Goal: Task Accomplishment & Management: Manage account settings

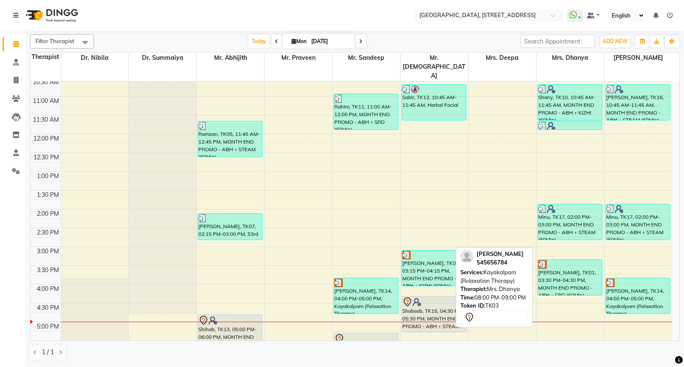
scroll to position [312, 0]
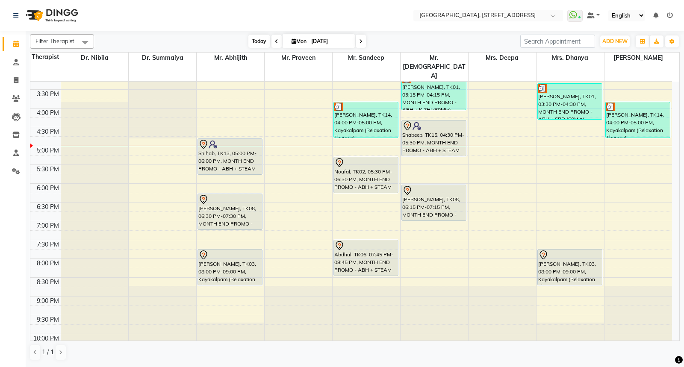
click at [261, 42] on span "Today" at bounding box center [258, 41] width 21 height 13
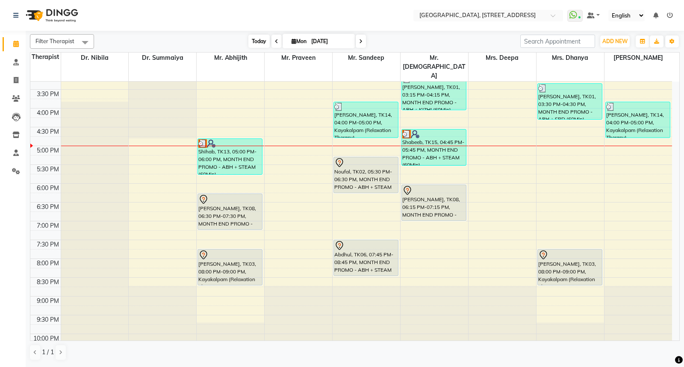
click at [261, 42] on span "Today" at bounding box center [258, 41] width 21 height 13
click at [275, 41] on icon at bounding box center [276, 41] width 3 height 5
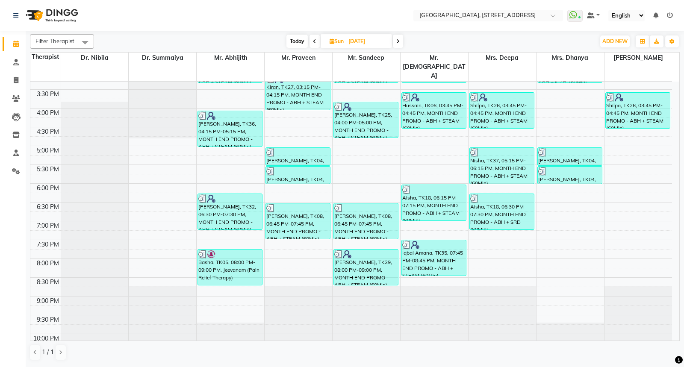
click at [398, 39] on icon at bounding box center [397, 41] width 3 height 5
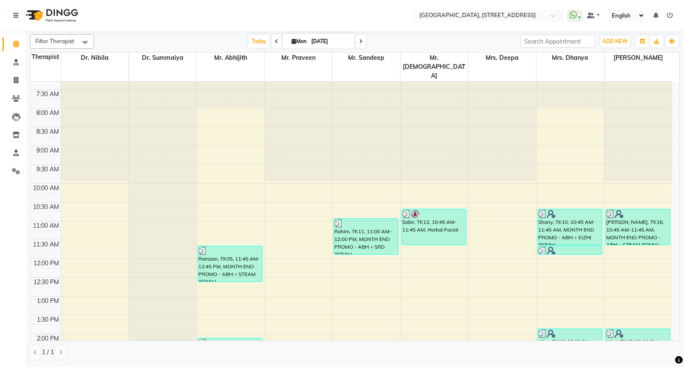
scroll to position [0, 0]
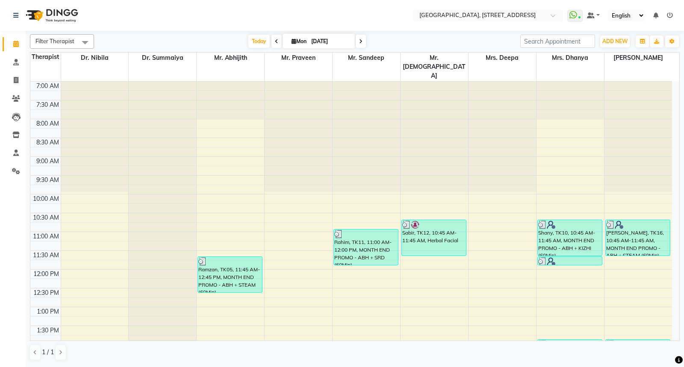
drag, startPoint x: 683, startPoint y: 250, endPoint x: 683, endPoint y: 260, distance: 9.4
click at [683, 260] on div "Filter Therapist Select All Dr. Nibila Dr. Summaiya Mr. Abhijith Mr. Praveen Mr…" at bounding box center [355, 199] width 658 height 336
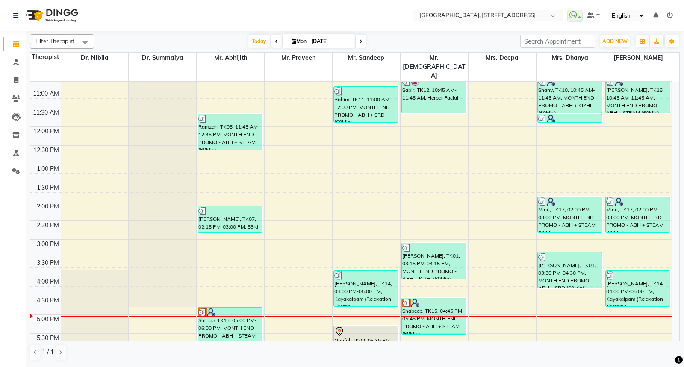
scroll to position [312, 0]
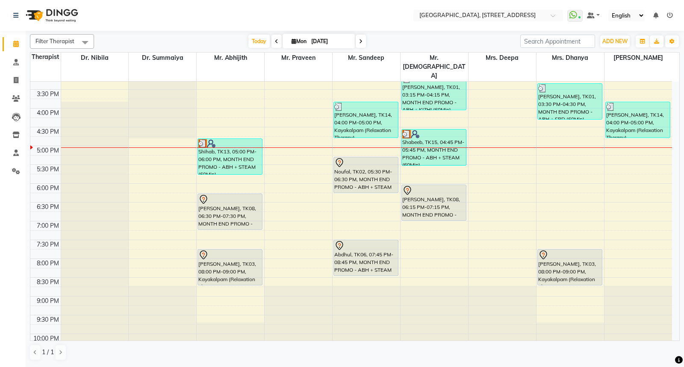
click at [361, 43] on icon at bounding box center [360, 41] width 3 height 5
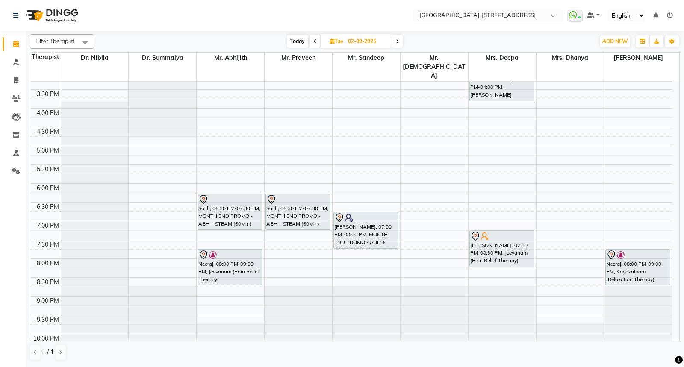
click at [398, 44] on span at bounding box center [397, 41] width 10 height 13
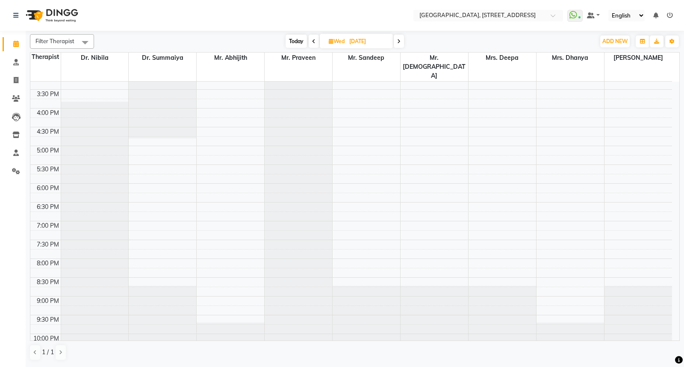
click at [399, 40] on icon at bounding box center [398, 41] width 3 height 5
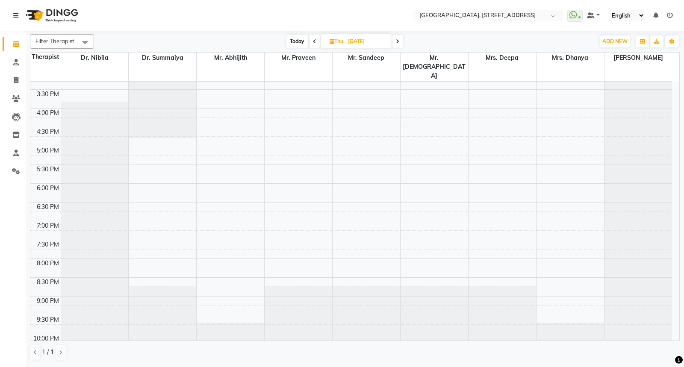
click at [400, 42] on span at bounding box center [397, 41] width 10 height 13
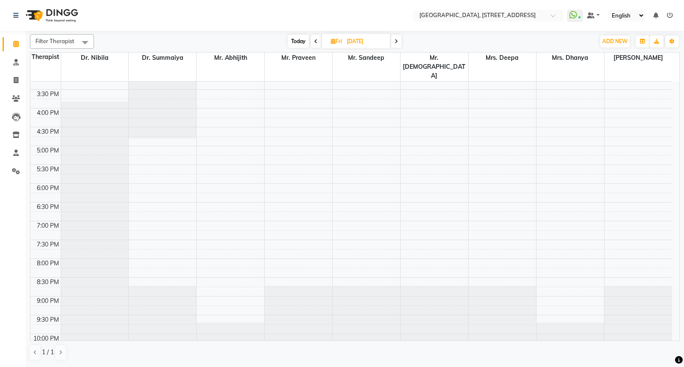
click at [295, 40] on span "Today" at bounding box center [298, 41] width 21 height 13
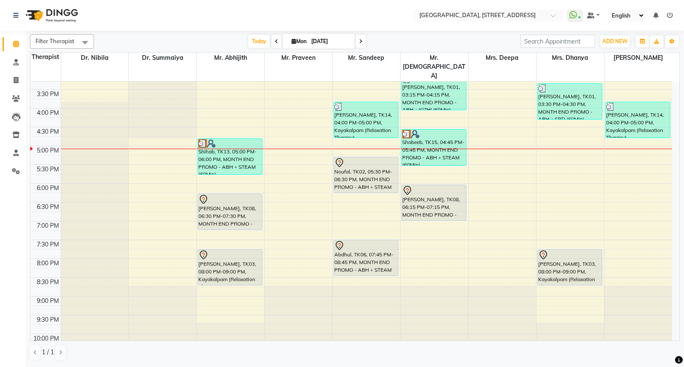
click at [359, 43] on icon at bounding box center [360, 41] width 3 height 5
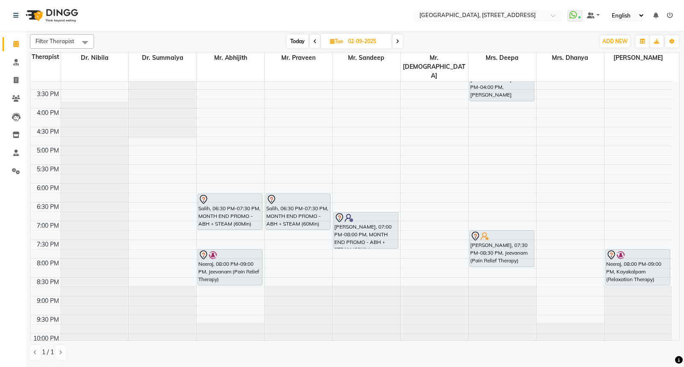
click at [400, 43] on span at bounding box center [397, 41] width 10 height 13
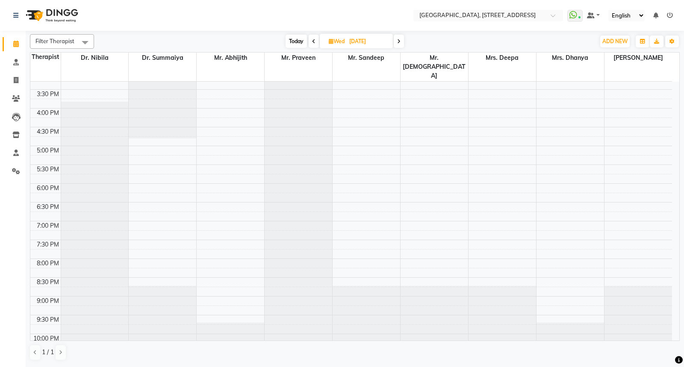
click at [401, 40] on span at bounding box center [399, 41] width 10 height 13
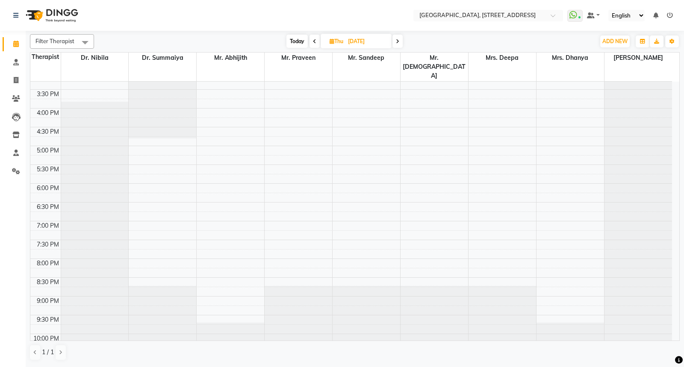
click at [397, 43] on icon at bounding box center [397, 41] width 3 height 5
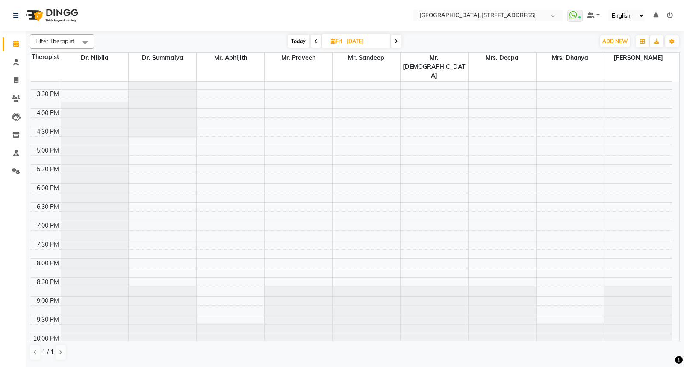
click at [397, 42] on icon at bounding box center [396, 41] width 3 height 5
type input "[DATE]"
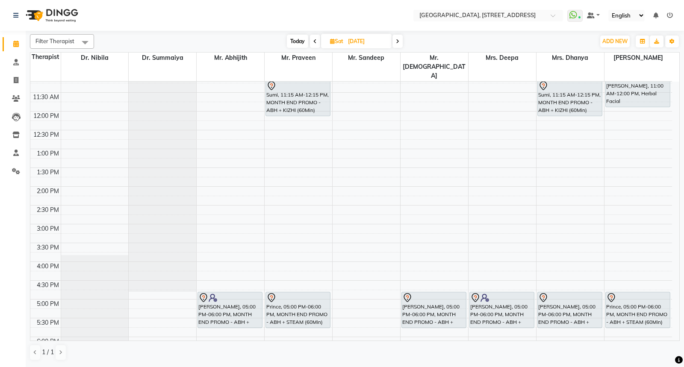
scroll to position [162, 0]
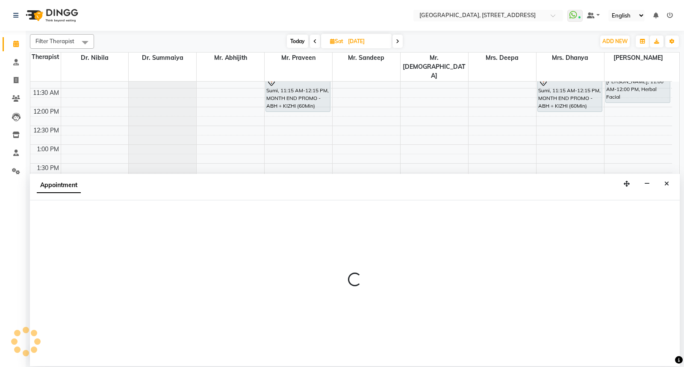
select select "48850"
select select "930"
select select "tentative"
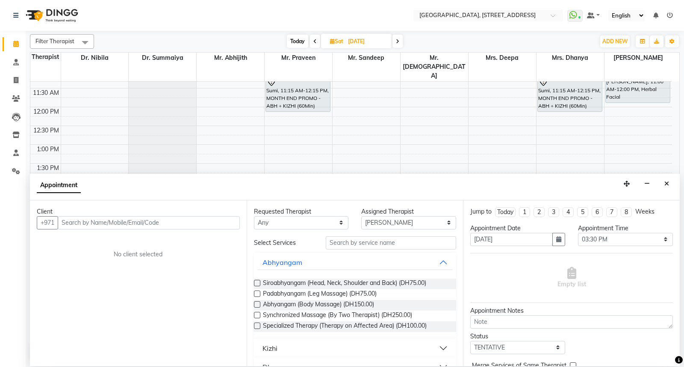
drag, startPoint x: 650, startPoint y: 221, endPoint x: 669, endPoint y: 182, distance: 43.8
click at [669, 182] on icon "Close" at bounding box center [666, 184] width 5 height 6
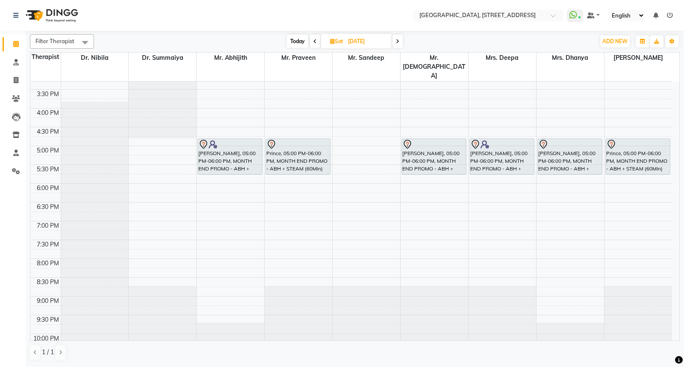
scroll to position [0, 0]
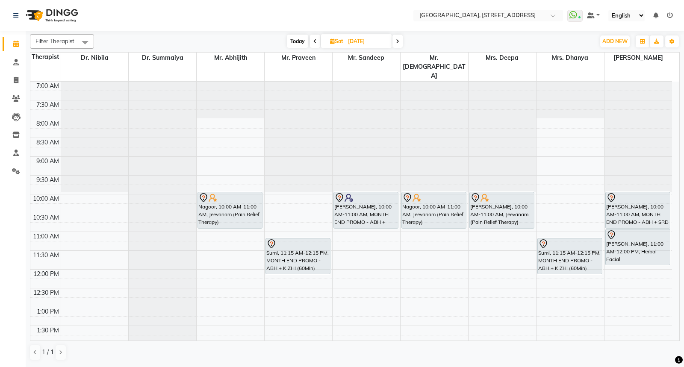
drag, startPoint x: 659, startPoint y: 71, endPoint x: 659, endPoint y: 97, distance: 26.5
click at [659, 97] on div at bounding box center [638, 137] width 68 height 110
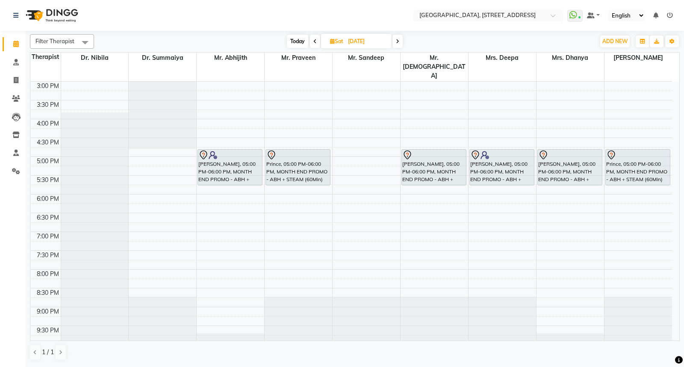
scroll to position [312, 0]
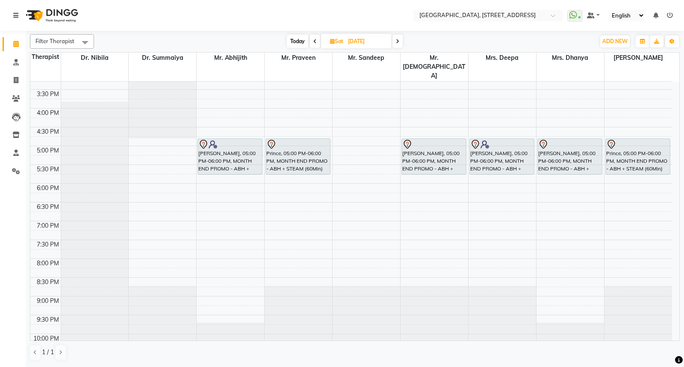
drag, startPoint x: 297, startPoint y: 43, endPoint x: 294, endPoint y: 38, distance: 5.2
click at [294, 38] on span "Today" at bounding box center [297, 41] width 21 height 13
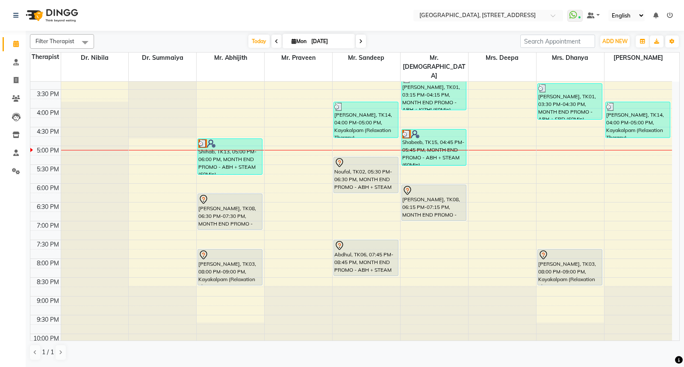
click at [362, 44] on span at bounding box center [361, 41] width 10 height 13
type input "02-09-2025"
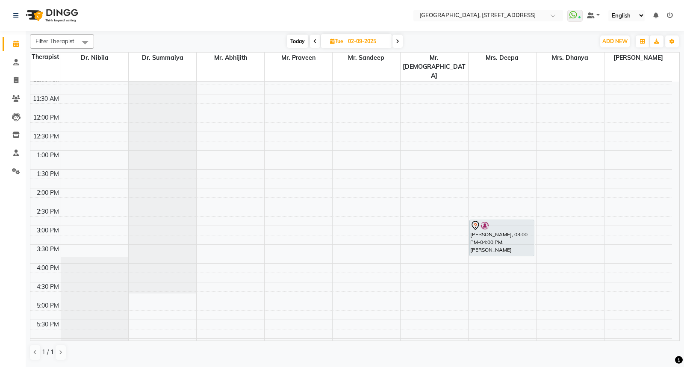
scroll to position [159, 0]
click at [566, 208] on div "7:00 AM 7:30 AM 8:00 AM 8:30 AM 9:00 AM 9:30 AM 10:00 AM 10:30 AM 11:00 AM 11:3…" at bounding box center [351, 223] width 642 height 601
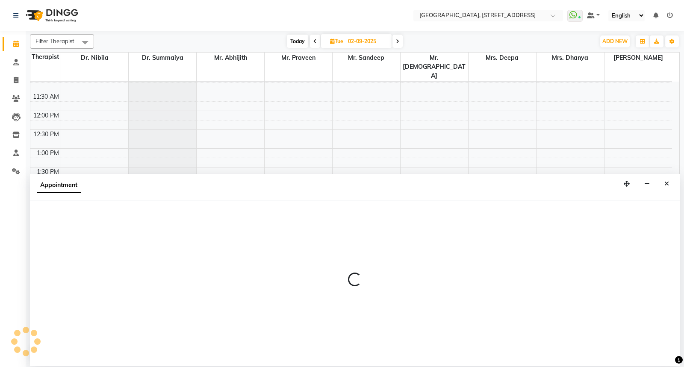
select select "64145"
select select "915"
select select "tentative"
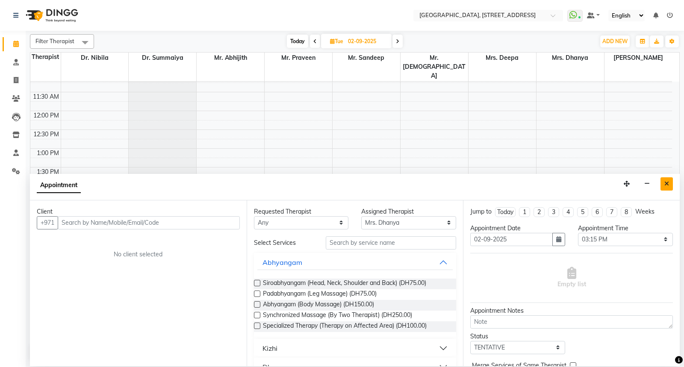
click at [670, 185] on button "Close" at bounding box center [666, 183] width 12 height 13
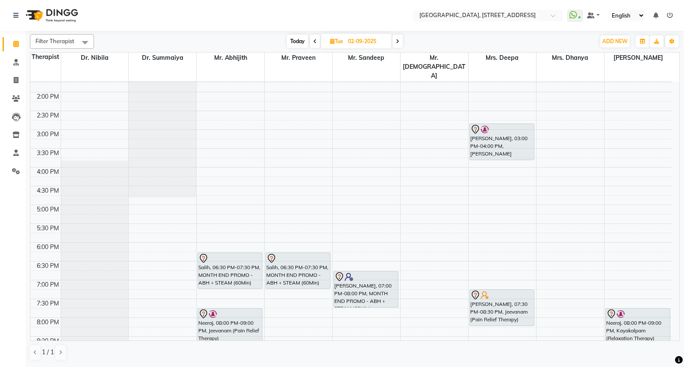
scroll to position [312, 0]
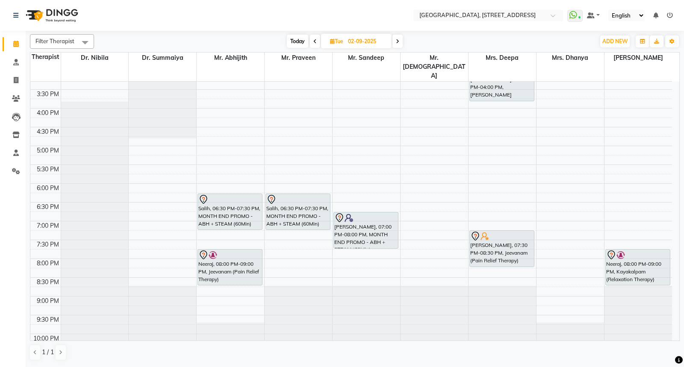
click at [399, 41] on icon at bounding box center [397, 41] width 3 height 5
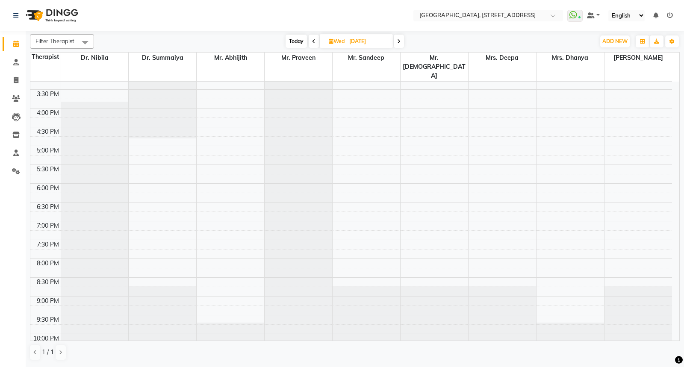
click at [297, 42] on span "Today" at bounding box center [296, 41] width 21 height 13
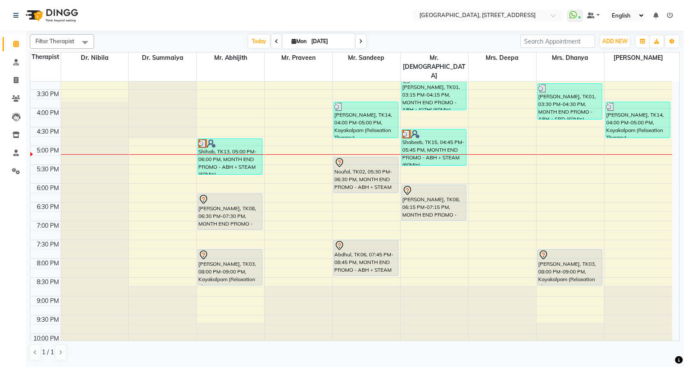
click at [360, 36] on span at bounding box center [361, 41] width 10 height 13
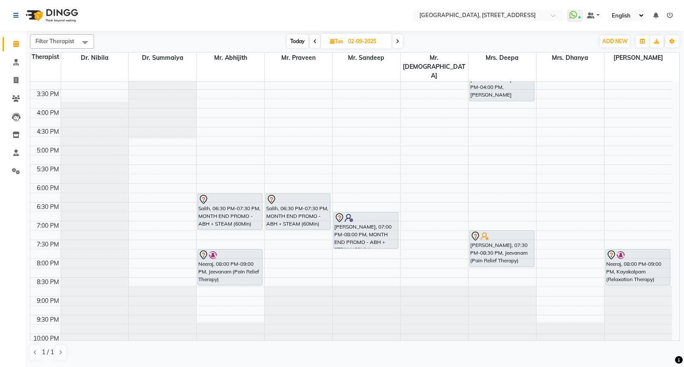
click at [398, 41] on icon at bounding box center [397, 41] width 3 height 5
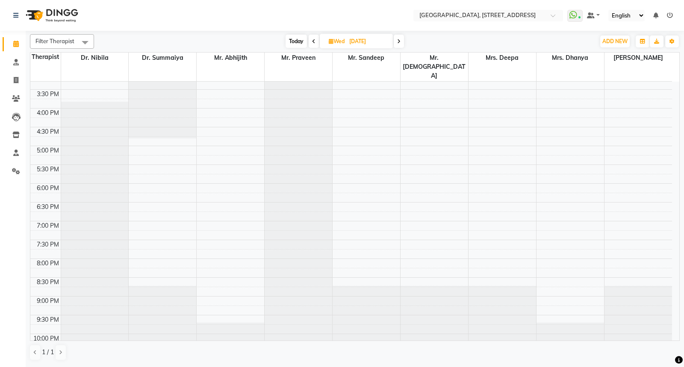
click at [401, 45] on span at bounding box center [399, 41] width 10 height 13
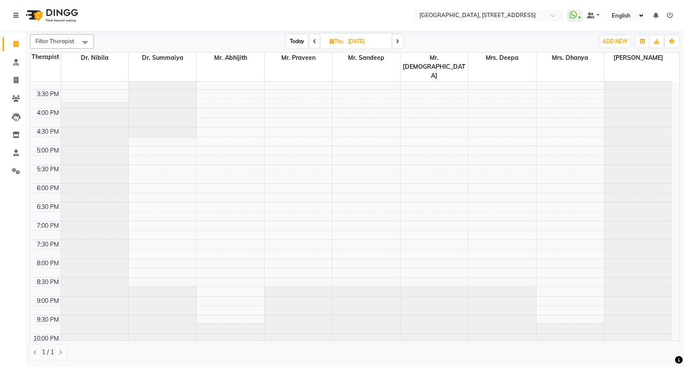
click at [297, 50] on div "Filter Therapist Select All Dr. Nibila Dr. Summaiya Mr. Abhijith Mr. Praveen Mr…" at bounding box center [355, 197] width 650 height 333
click at [296, 45] on span "Today" at bounding box center [296, 41] width 21 height 13
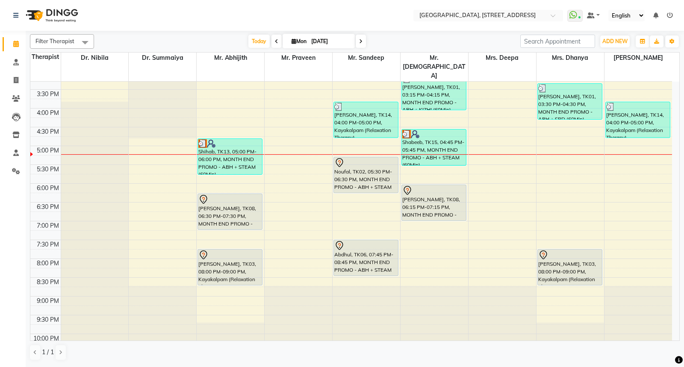
click at [361, 41] on icon at bounding box center [360, 41] width 3 height 5
type input "02-09-2025"
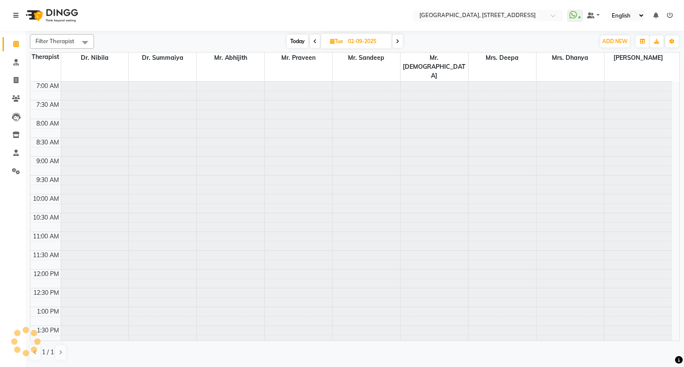
click at [361, 41] on input "02-09-2025" at bounding box center [366, 41] width 43 height 13
select select "9"
select select "2025"
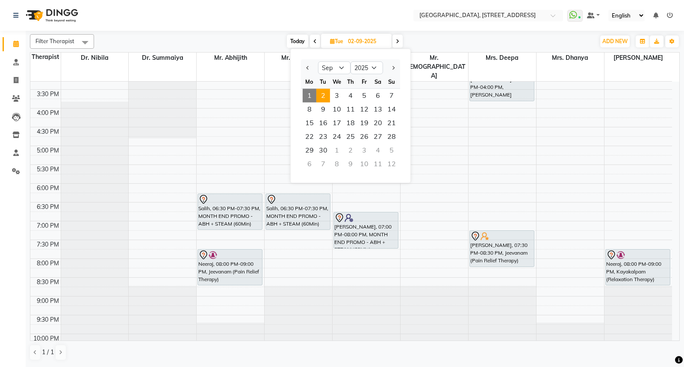
click at [398, 41] on icon at bounding box center [397, 41] width 3 height 5
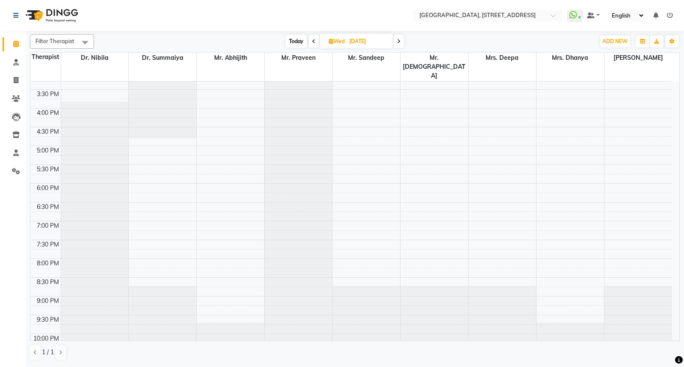
click at [398, 41] on icon at bounding box center [398, 41] width 3 height 5
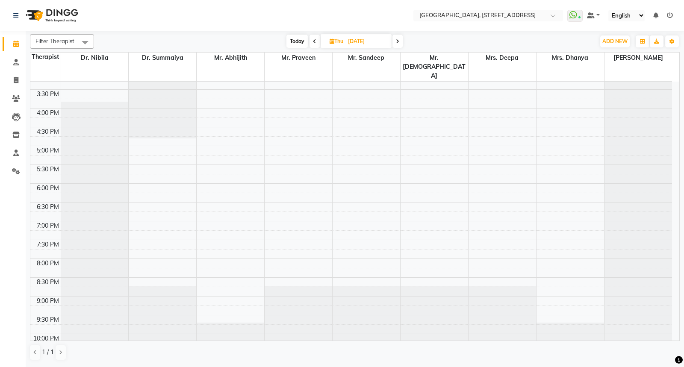
click at [397, 41] on icon at bounding box center [397, 41] width 3 height 5
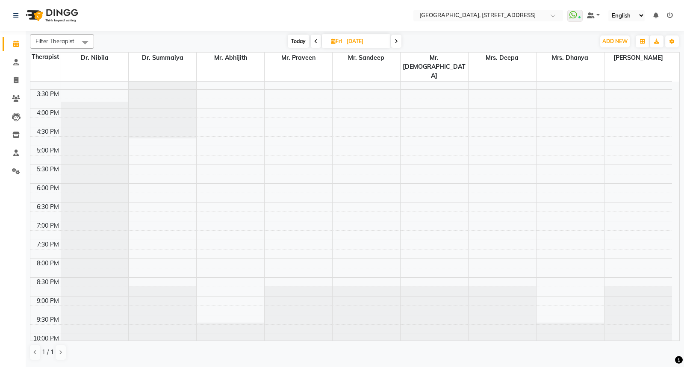
click at [397, 43] on icon at bounding box center [396, 41] width 3 height 5
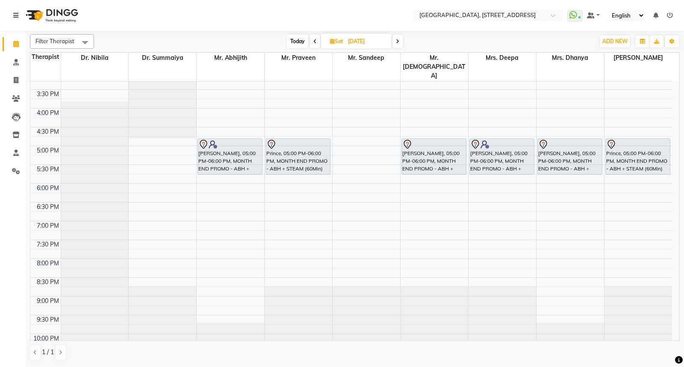
click at [399, 45] on span at bounding box center [397, 41] width 10 height 13
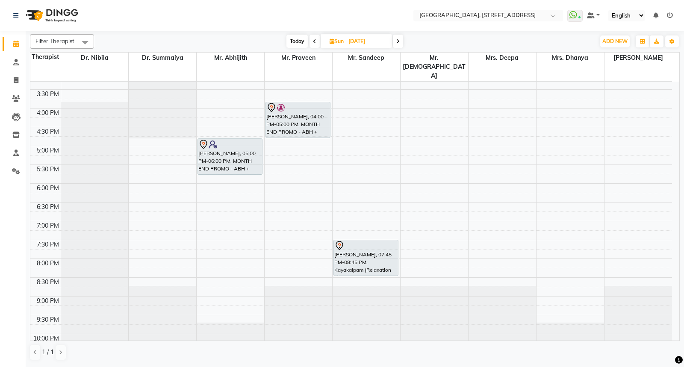
drag, startPoint x: 301, startPoint y: 43, endPoint x: 292, endPoint y: 40, distance: 9.3
click at [292, 40] on span "Today" at bounding box center [296, 41] width 21 height 13
type input "[DATE]"
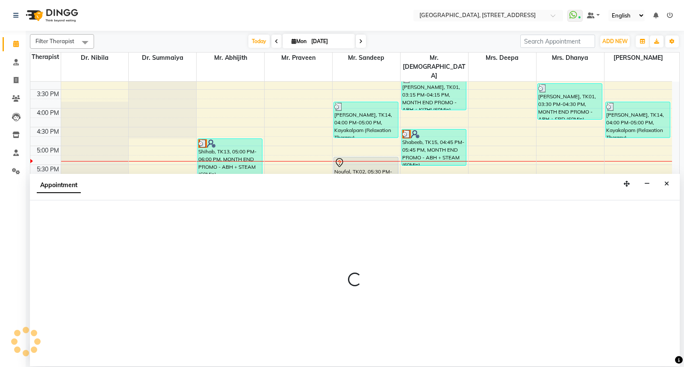
click at [178, 277] on p at bounding box center [355, 280] width 650 height 15
select select "46499"
select select "1275"
select select "tentative"
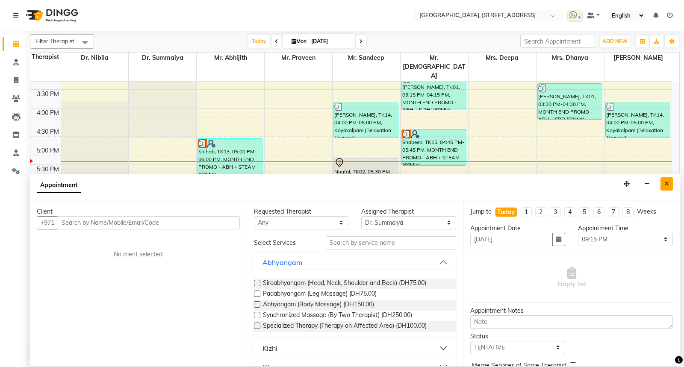
click at [669, 185] on icon "Close" at bounding box center [666, 184] width 5 height 6
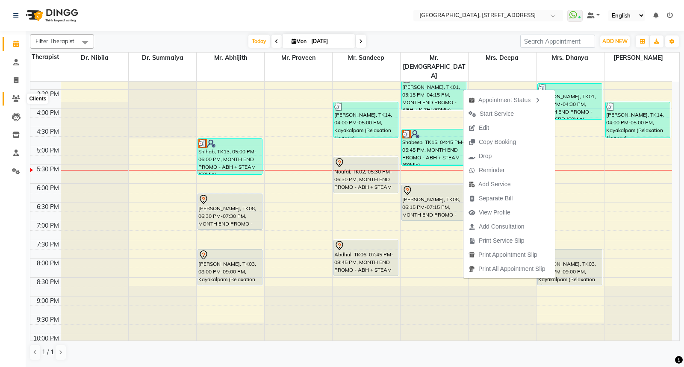
click at [15, 98] on icon at bounding box center [16, 98] width 8 height 6
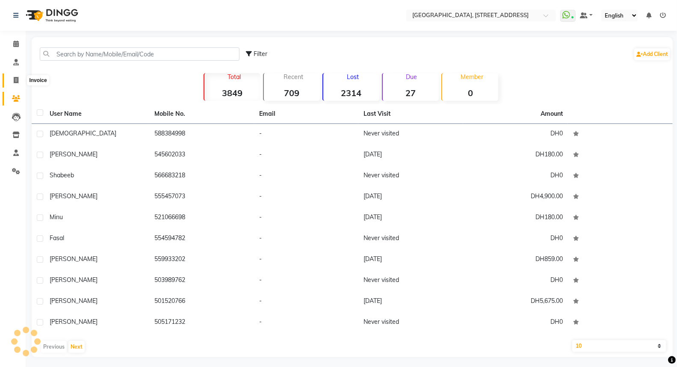
click at [16, 77] on icon at bounding box center [16, 80] width 5 height 6
select select "4538"
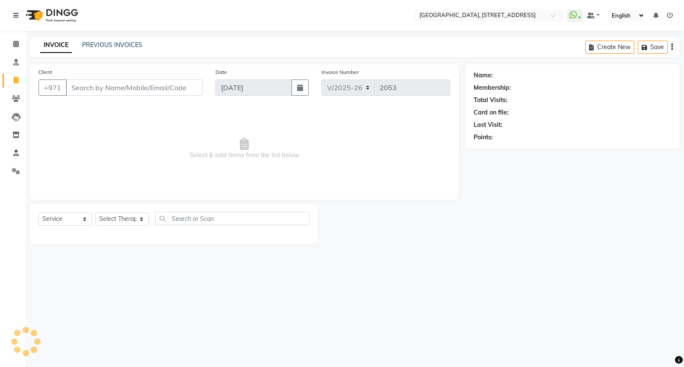
click at [85, 91] on input "Client" at bounding box center [134, 88] width 137 height 16
select select "package"
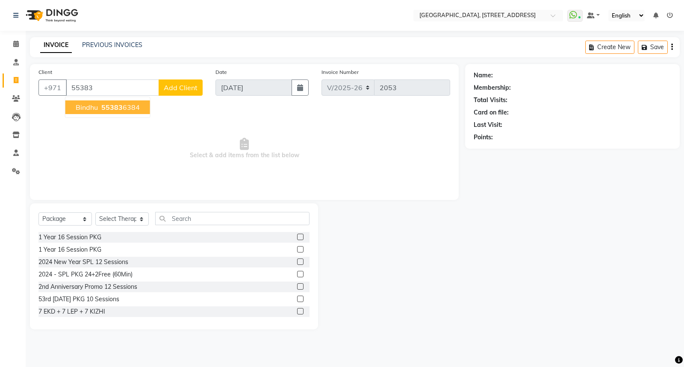
click at [98, 106] on button "Bindhu 55383 6384" at bounding box center [107, 107] width 85 height 14
type input "553836384"
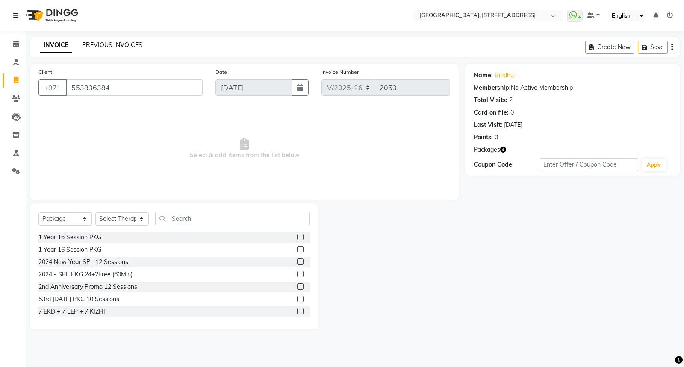
click at [99, 45] on link "PREVIOUS INVOICES" at bounding box center [112, 45] width 60 height 8
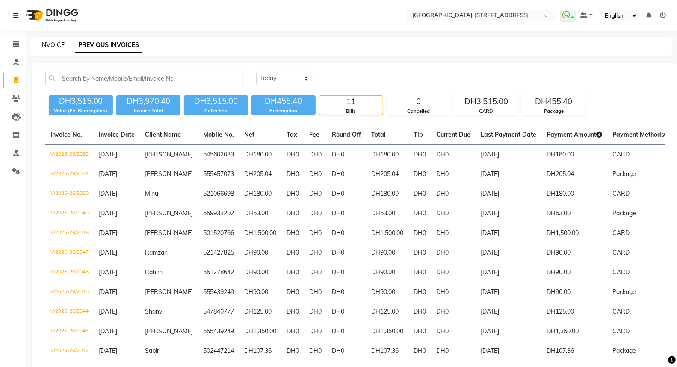
click at [47, 45] on link "INVOICE" at bounding box center [52, 45] width 24 height 8
select select "4538"
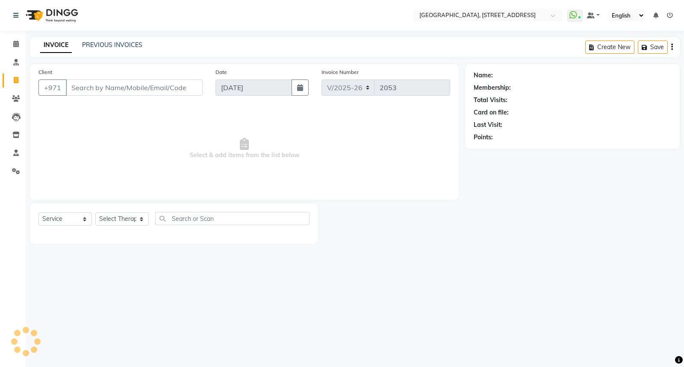
select select "package"
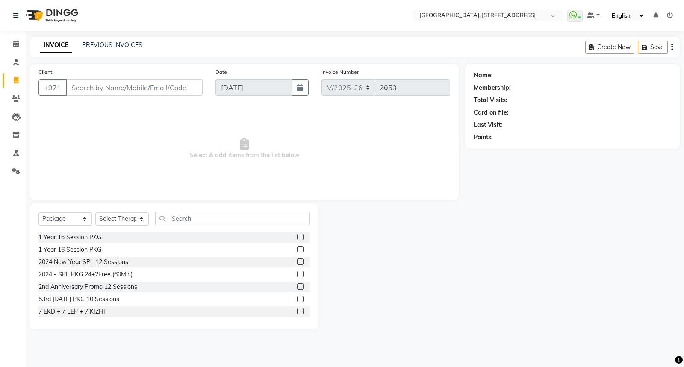
click at [76, 89] on input "Client" at bounding box center [134, 88] width 137 height 16
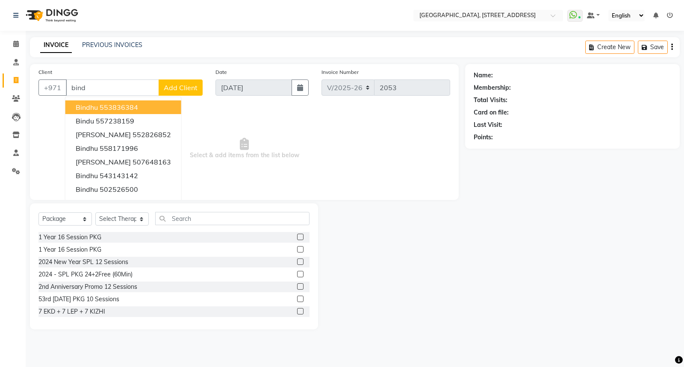
click at [108, 104] on ngb-highlight "553836384" at bounding box center [119, 107] width 38 height 9
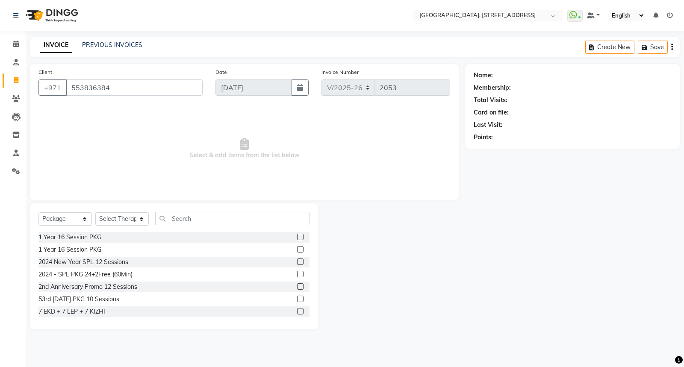
type input "553836384"
click at [14, 80] on icon at bounding box center [16, 80] width 5 height 6
select select "service"
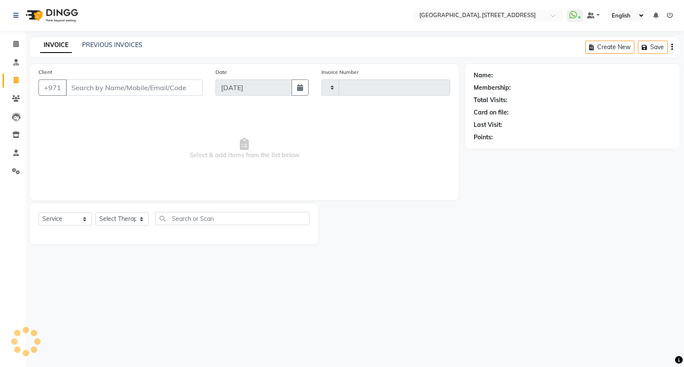
type input "2053"
select select "4538"
select select "package"
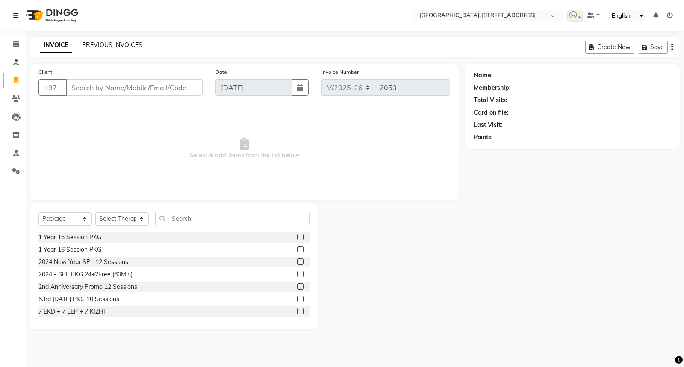
click at [119, 44] on link "PREVIOUS INVOICES" at bounding box center [112, 45] width 60 height 8
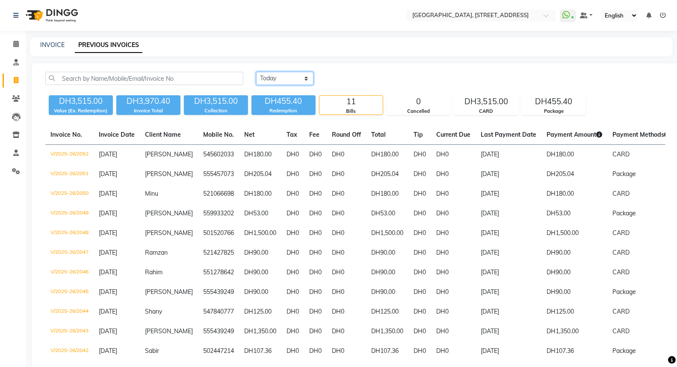
click at [298, 78] on select "[DATE] [DATE] Custom Range" at bounding box center [284, 78] width 57 height 13
click at [305, 78] on select "[DATE] [DATE] Custom Range" at bounding box center [284, 78] width 57 height 13
select select "range"
click at [256, 72] on select "[DATE] [DATE] Custom Range" at bounding box center [284, 78] width 57 height 13
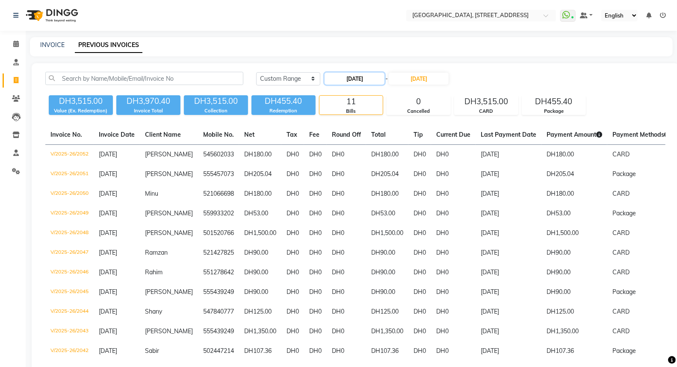
click at [346, 77] on input "[DATE]" at bounding box center [354, 79] width 60 height 12
select select "9"
select select "2025"
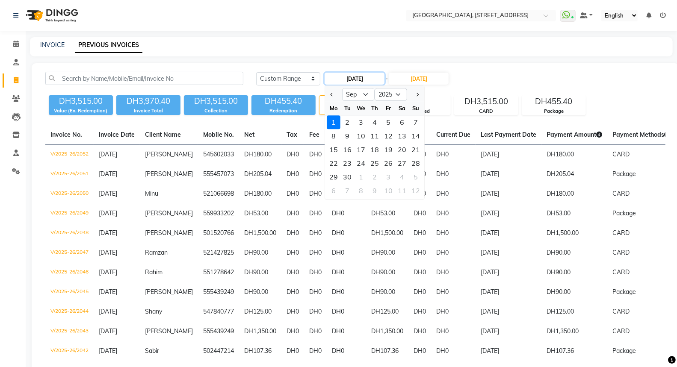
click at [346, 77] on input "[DATE]" at bounding box center [354, 79] width 60 height 12
type input "[DATE]"
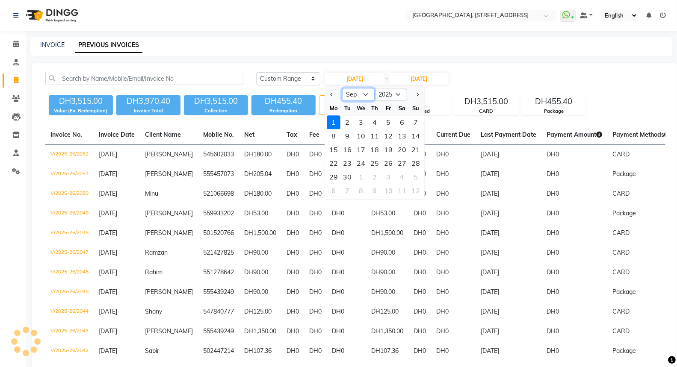
click at [366, 93] on select "Jan Feb Mar Apr May Jun [DATE] Aug Sep Oct Nov Dec" at bounding box center [358, 94] width 32 height 13
select select "8"
click at [342, 88] on select "Jan Feb Mar Apr May Jun [DATE] Aug Sep Oct Nov Dec" at bounding box center [358, 94] width 32 height 13
click at [404, 178] on div "30" at bounding box center [402, 177] width 14 height 14
type input "[DATE]"
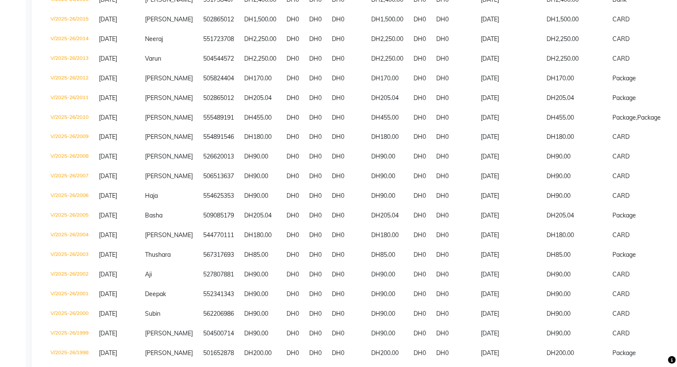
scroll to position [1076, 0]
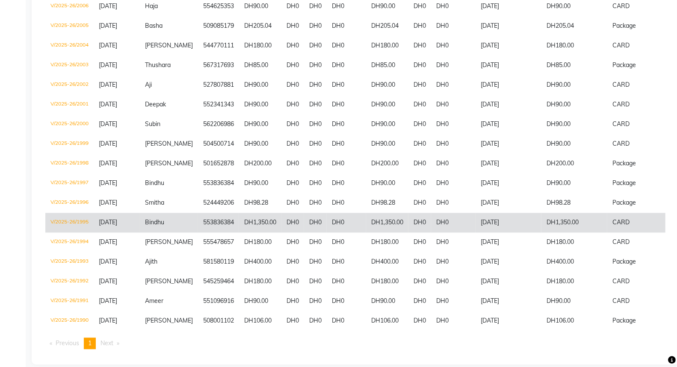
click at [160, 226] on span "Bindhu" at bounding box center [154, 222] width 19 height 8
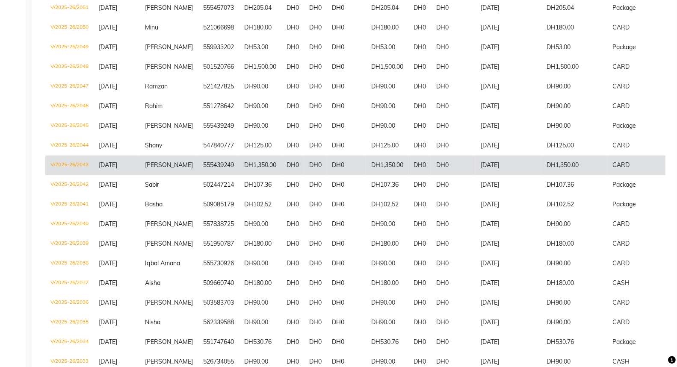
scroll to position [0, 0]
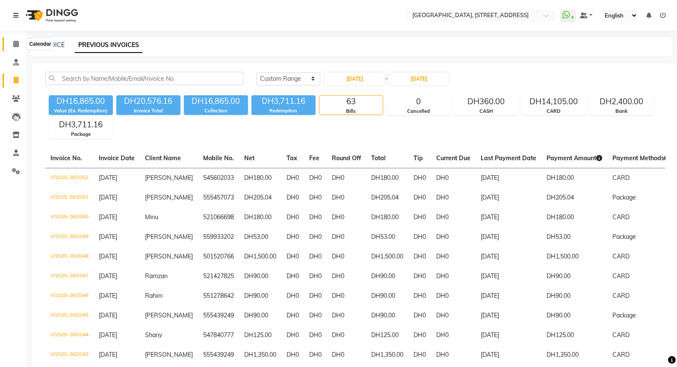
click at [19, 39] on span at bounding box center [16, 44] width 15 height 10
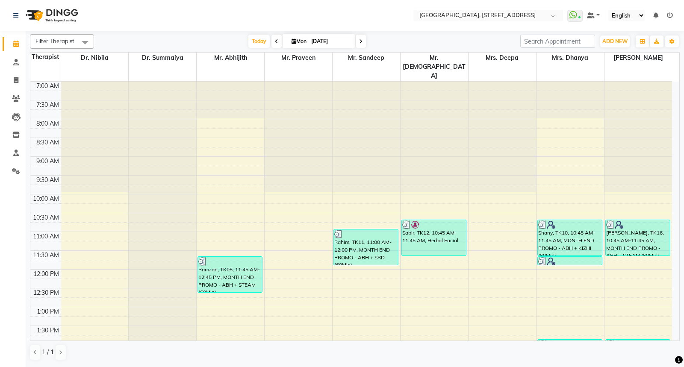
click at [275, 39] on icon at bounding box center [276, 41] width 3 height 5
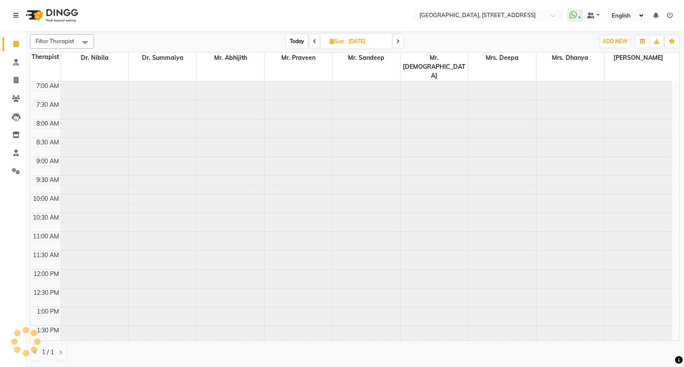
scroll to position [312, 0]
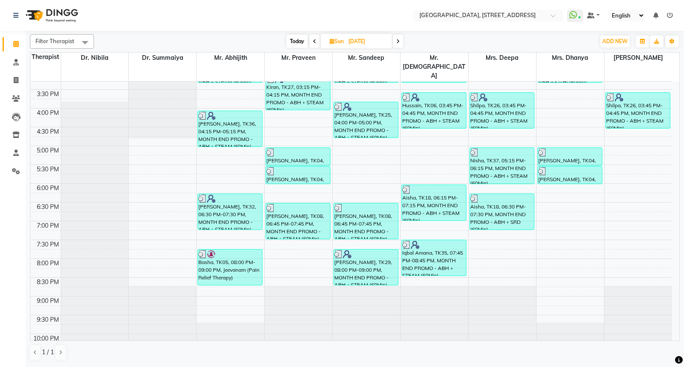
click at [399, 39] on icon at bounding box center [397, 41] width 3 height 5
type input "[DATE]"
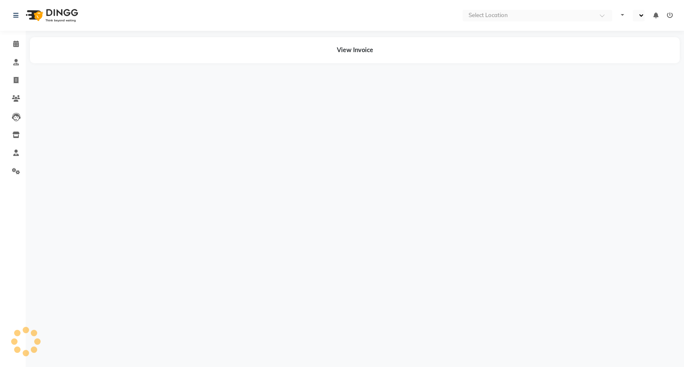
select select "en"
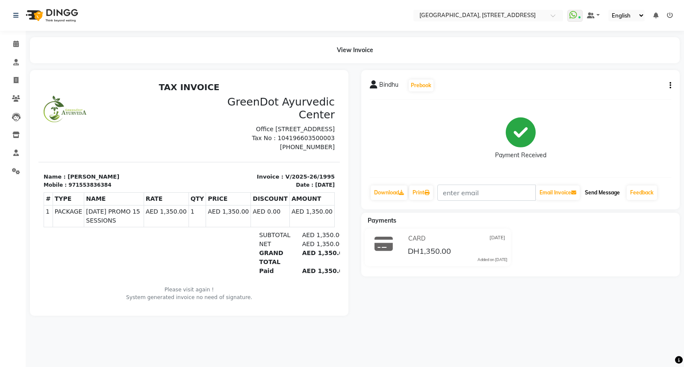
click at [596, 190] on button "Send Message" at bounding box center [602, 193] width 42 height 15
click at [404, 193] on icon at bounding box center [401, 192] width 5 height 5
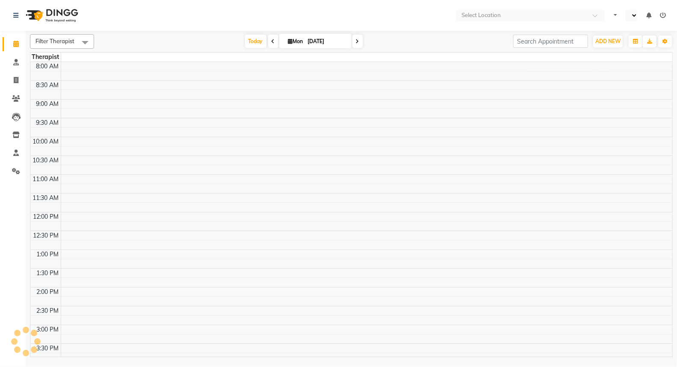
select select "en"
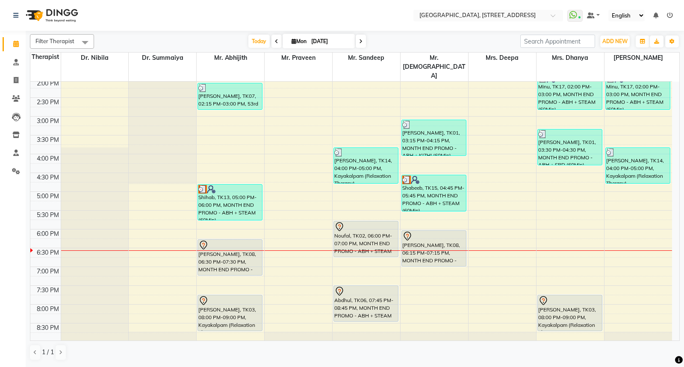
scroll to position [312, 0]
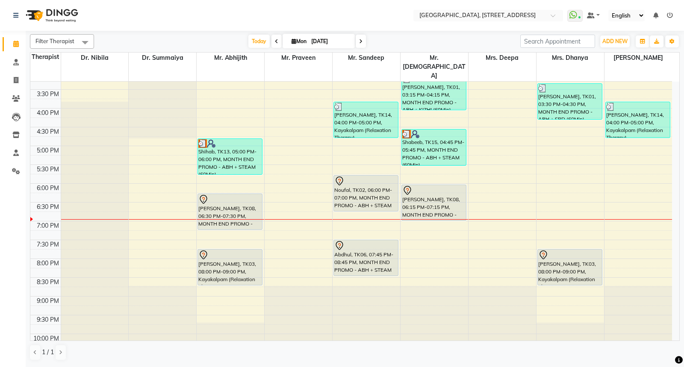
click at [539, 212] on div "7:00 AM 7:30 AM 8:00 AM 8:30 AM 9:00 AM 9:30 AM 10:00 AM 10:30 AM 11:00 AM 11:3…" at bounding box center [351, 70] width 642 height 601
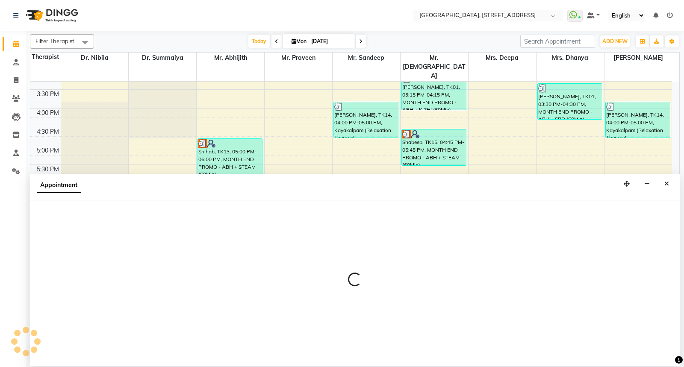
click at [539, 212] on div at bounding box center [355, 283] width 650 height 166
select select "64145"
select select "tentative"
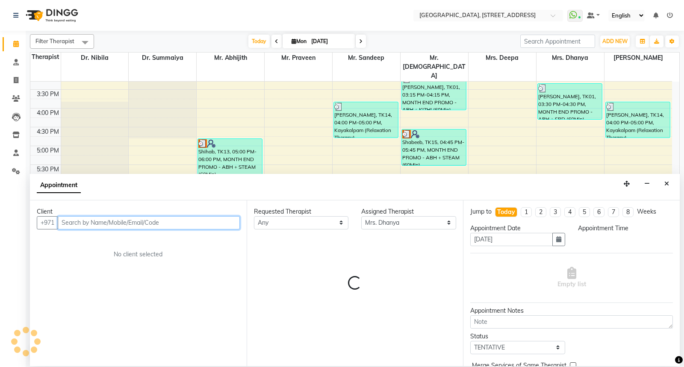
select select "1170"
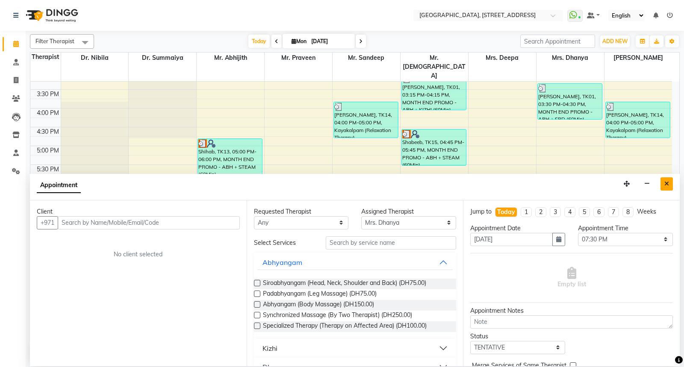
click at [667, 182] on icon "Close" at bounding box center [666, 184] width 5 height 6
